Goal: Transaction & Acquisition: Purchase product/service

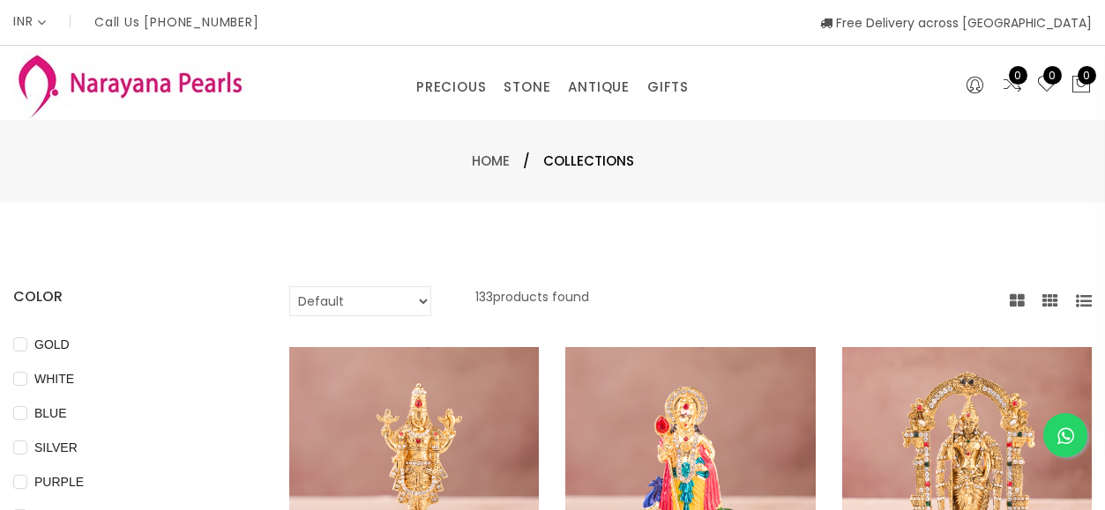
select select "INR"
click at [88, 76] on img at bounding box center [129, 85] width 233 height 70
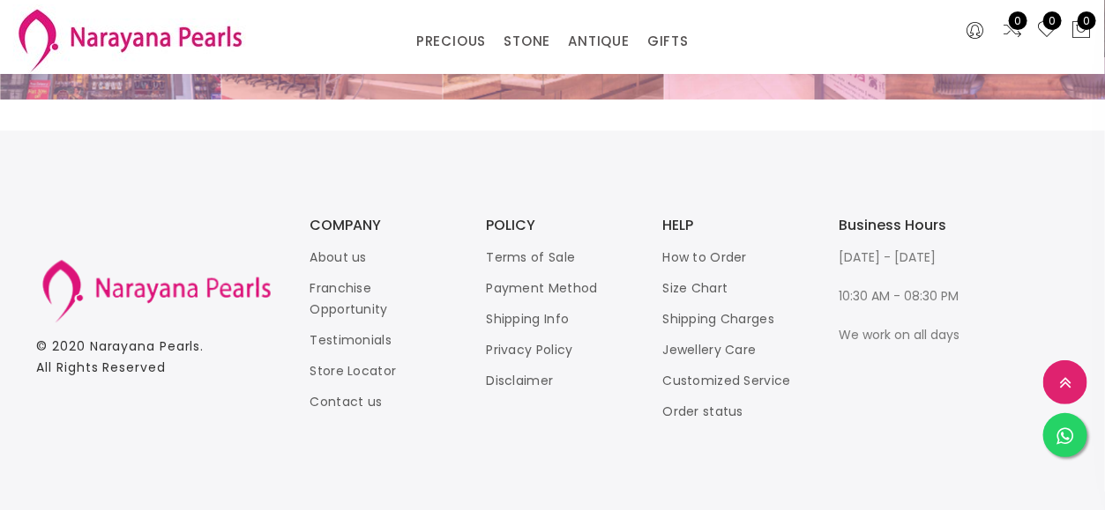
scroll to position [3778, 0]
click at [1069, 433] on icon at bounding box center [1065, 437] width 17 height 19
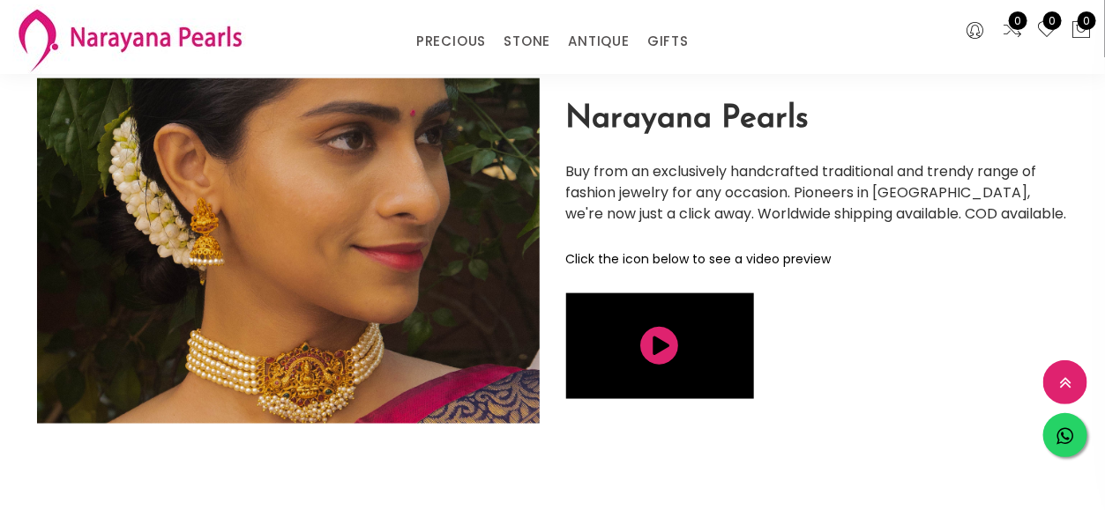
scroll to position [2896, 0]
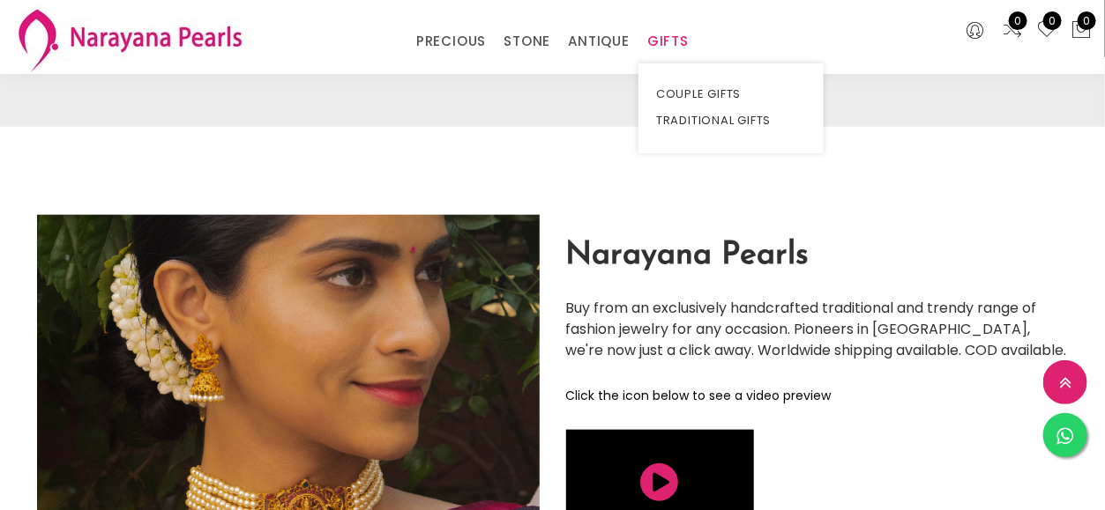
click at [677, 53] on link "GIFTS" at bounding box center [667, 41] width 41 height 26
click at [693, 116] on link "TRADITIONAL GIFTS" at bounding box center [731, 121] width 150 height 26
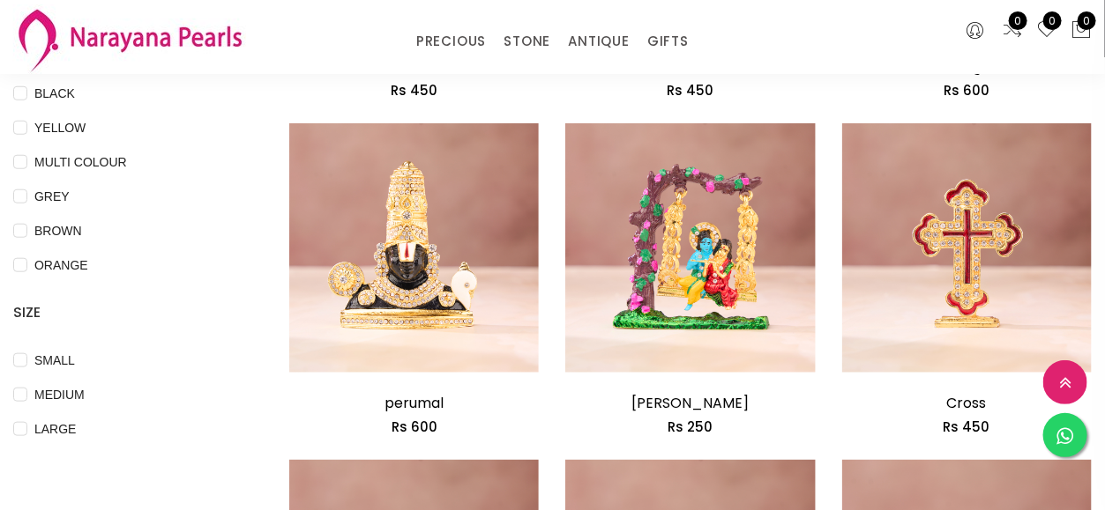
scroll to position [617, 0]
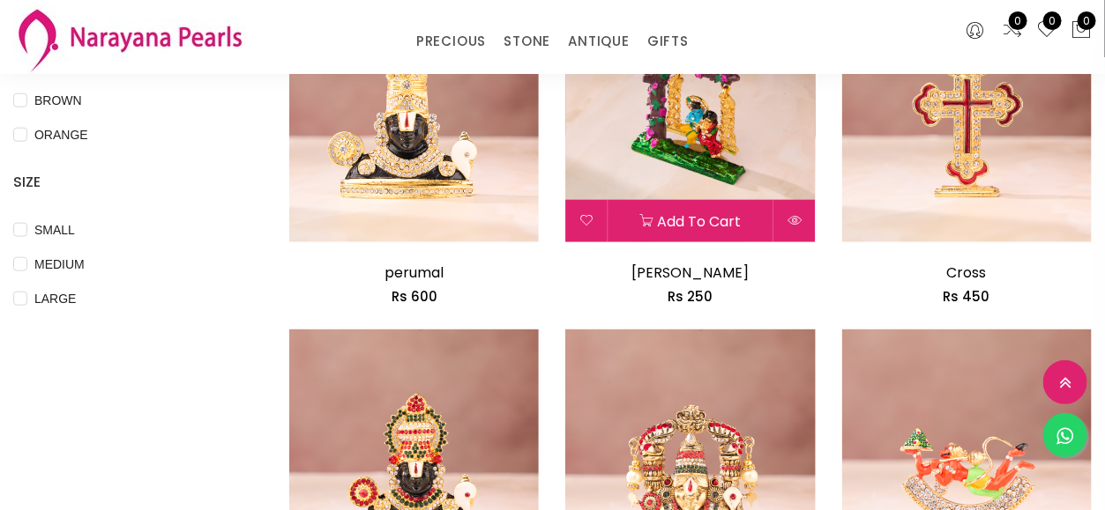
click at [692, 153] on img at bounding box center [690, 118] width 250 height 250
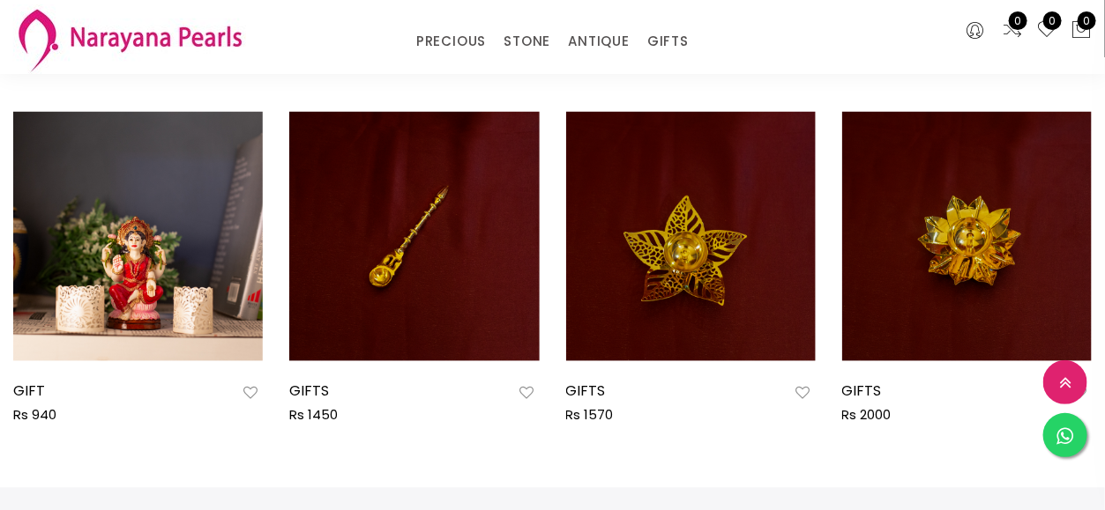
scroll to position [1146, 0]
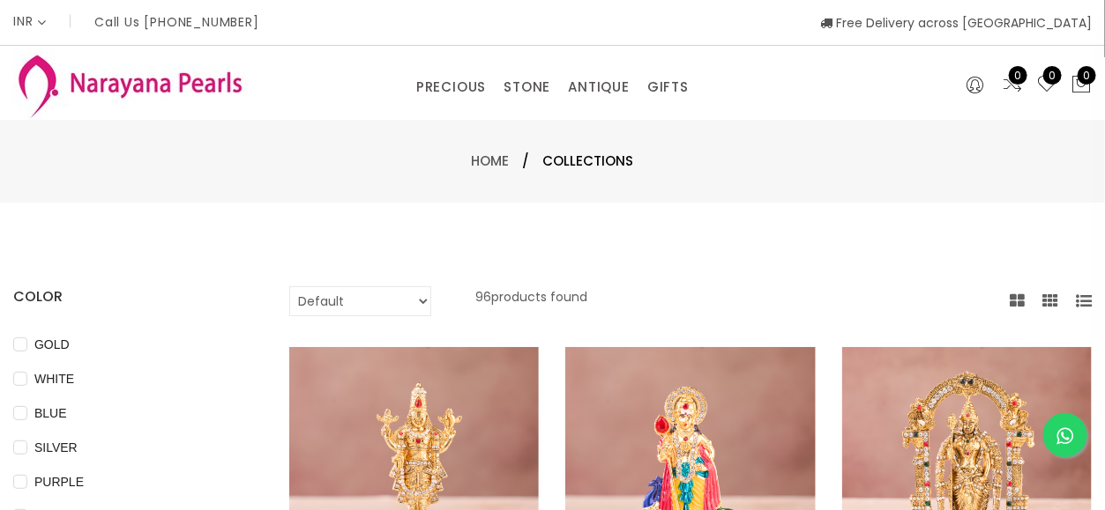
click at [333, 297] on select "Default Price - High to Low Price - Low to High" at bounding box center [360, 302] width 142 height 30
select select "priceLowToHigh"
click at [289, 287] on select "Default Price - High to Low Price - Low to High" at bounding box center [360, 302] width 142 height 30
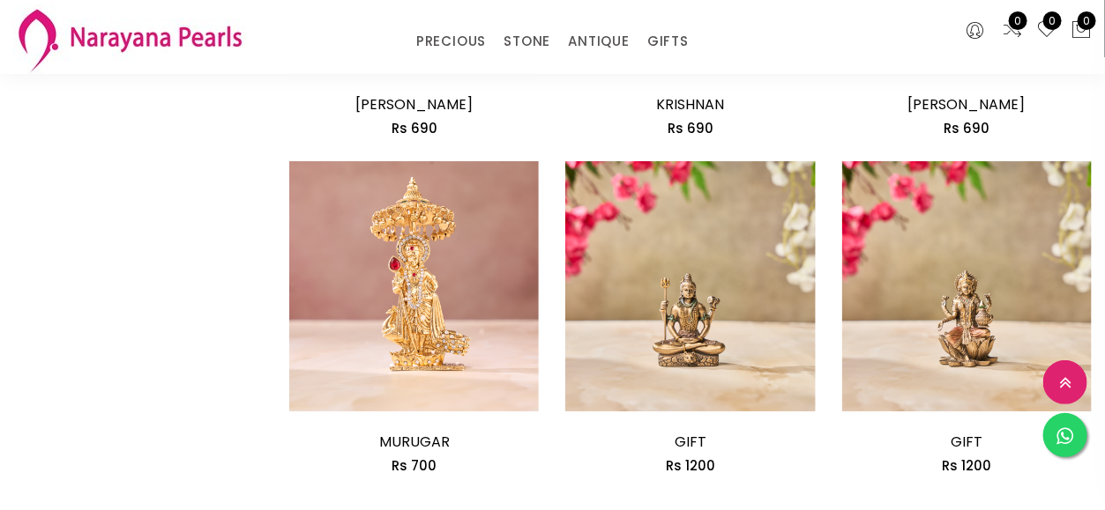
scroll to position [2292, 0]
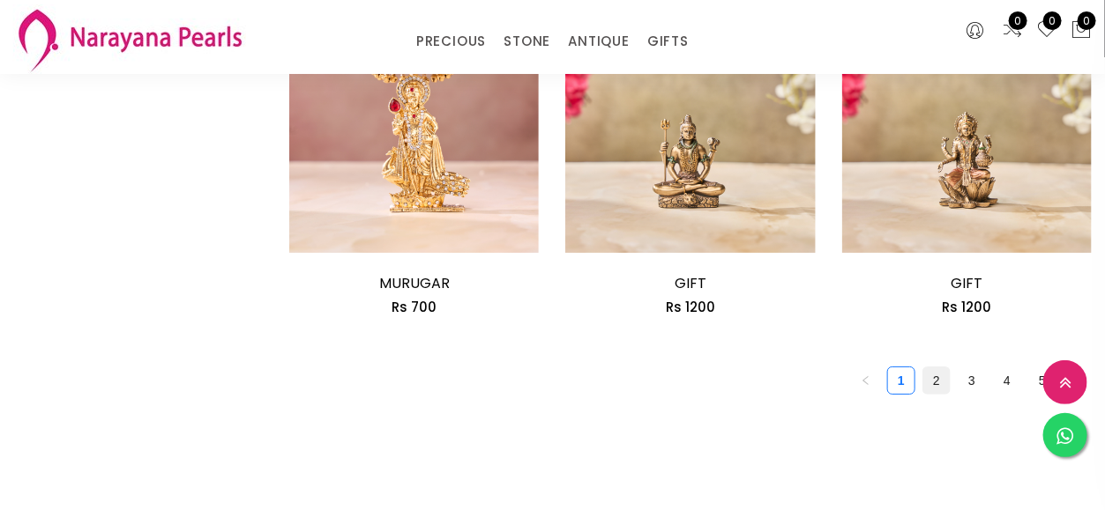
click at [940, 387] on link "2" at bounding box center [936, 381] width 26 height 26
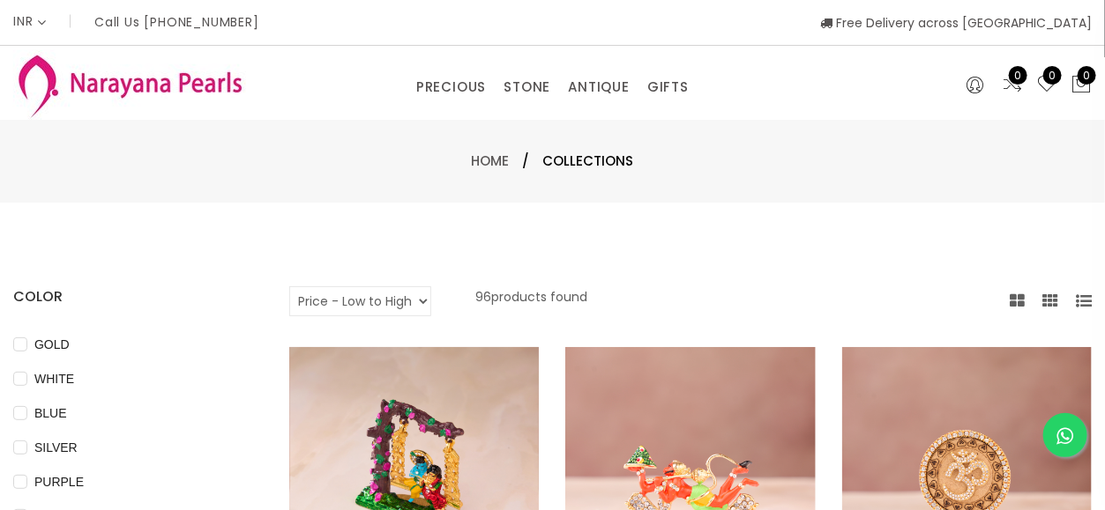
click at [450, 435] on img at bounding box center [414, 472] width 250 height 250
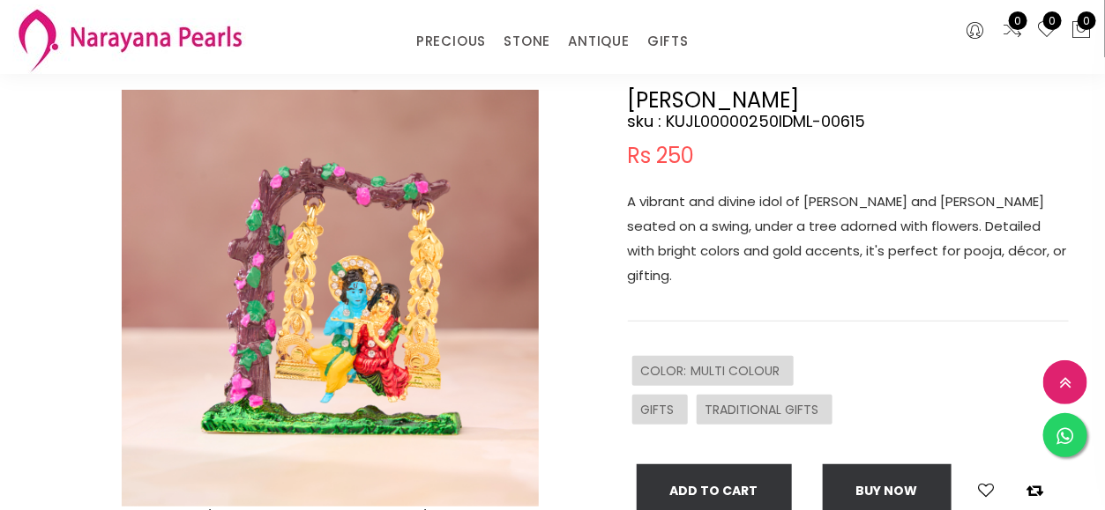
scroll to position [88, 0]
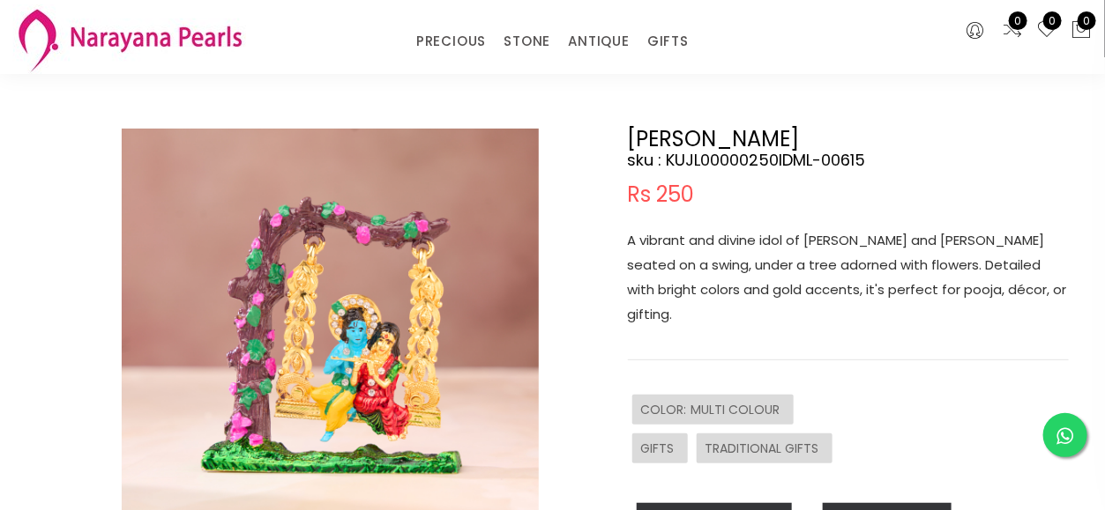
click at [421, 302] on img at bounding box center [330, 337] width 417 height 417
